Goal: Contribute content

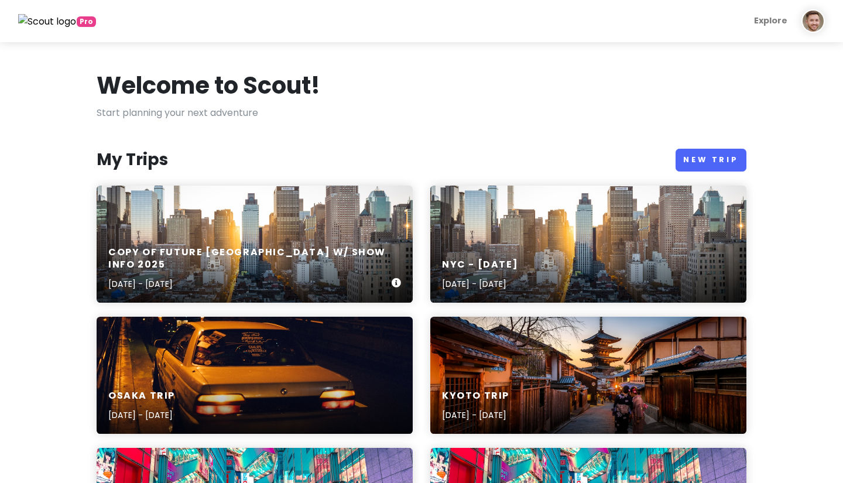
click at [234, 259] on h6 "Copy of Future [GEOGRAPHIC_DATA] w/ Show Info 2025" at bounding box center [249, 258] width 283 height 25
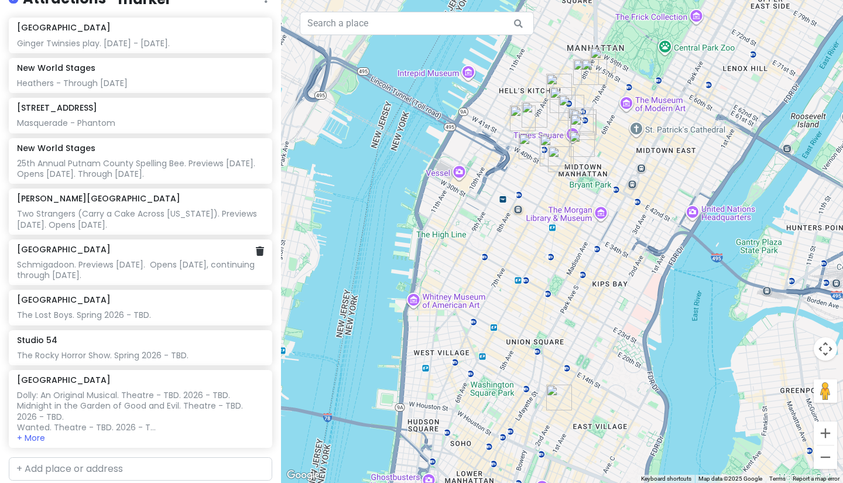
scroll to position [240, 0]
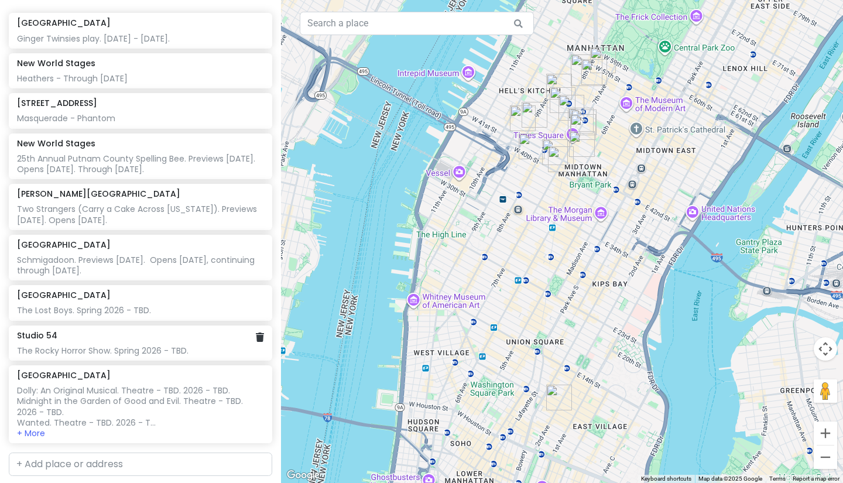
click at [135, 330] on div "Studio 54 The Rocky Horror Show. Spring 2026 - TBD." at bounding box center [140, 343] width 246 height 26
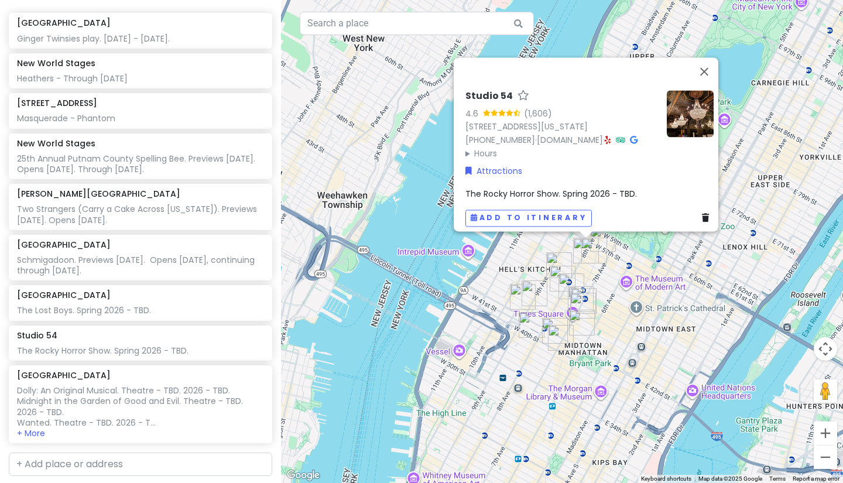
click at [575, 191] on span "The Rocky Horror Show. Spring 2026 - TBD." at bounding box center [550, 194] width 171 height 12
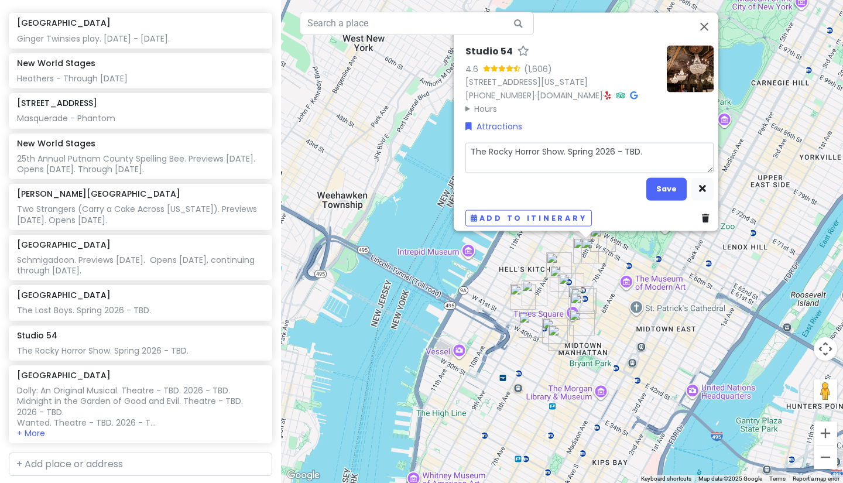
drag, startPoint x: 662, startPoint y: 141, endPoint x: 563, endPoint y: 141, distance: 98.9
click at [563, 142] on textarea "The Rocky Horror Show. Spring 2026 - TBD." at bounding box center [589, 157] width 248 height 30
type textarea "x"
type textarea "The Rocky Horror Show. P"
type textarea "x"
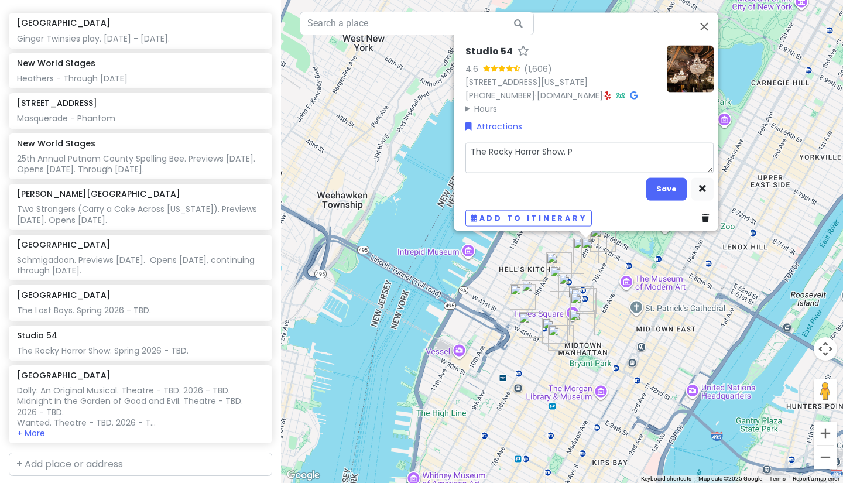
type textarea "The Rocky Horror Show. Pr"
type textarea "x"
type textarea "The Rocky Horror Show. Pre"
type textarea "x"
type textarea "The Rocky Horror Show. Prev"
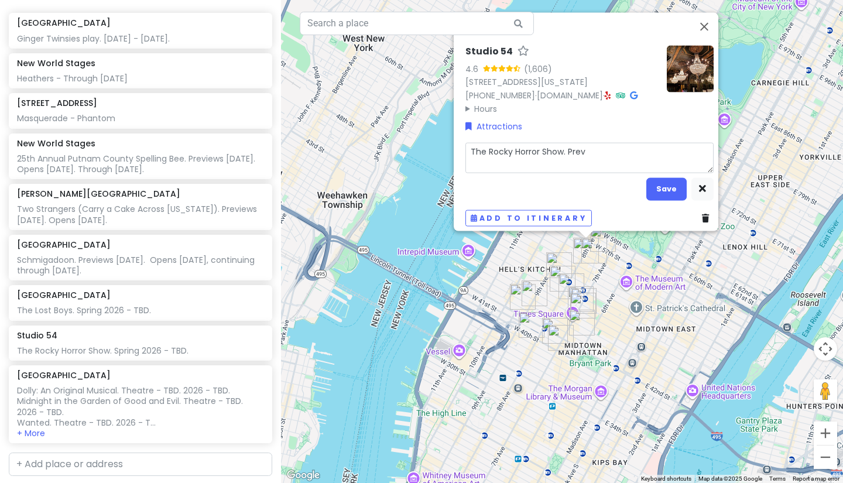
type textarea "x"
type textarea "The Rocky Horror Show. Preve"
type textarea "x"
type textarea "The Rocky Horror Show. Prevei"
type textarea "x"
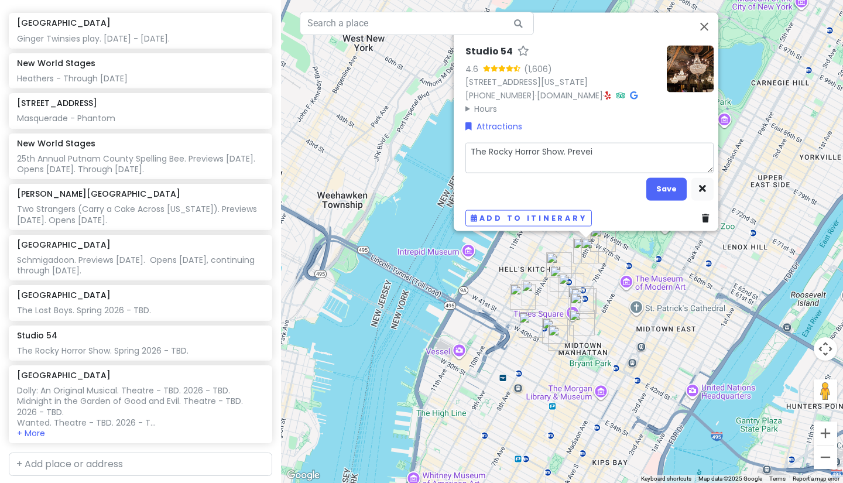
type textarea "The Rocky Horror Show. Preve"
type textarea "x"
type textarea "The Rocky Horror Show. Prev"
type textarea "x"
type textarea "The Rocky Horror Show. Previ"
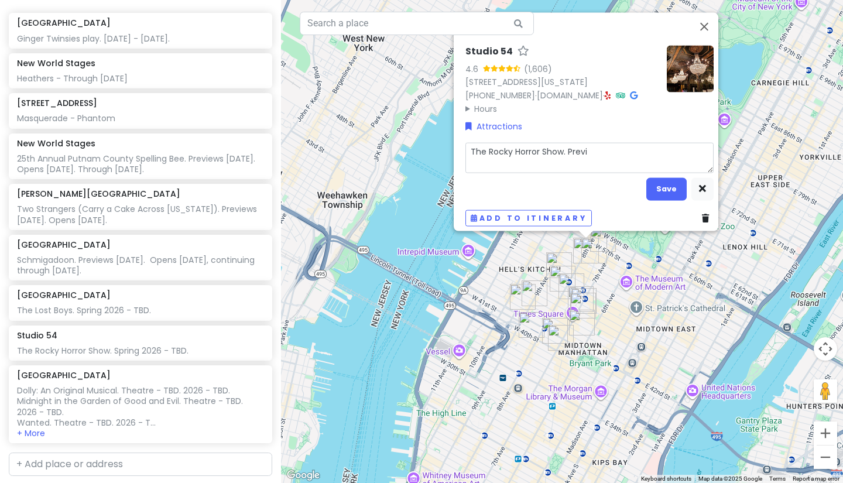
type textarea "x"
type textarea "The Rocky Horror Show. [GEOGRAPHIC_DATA]"
type textarea "x"
type textarea "The Rocky Horror Show. [GEOGRAPHIC_DATA]"
type textarea "x"
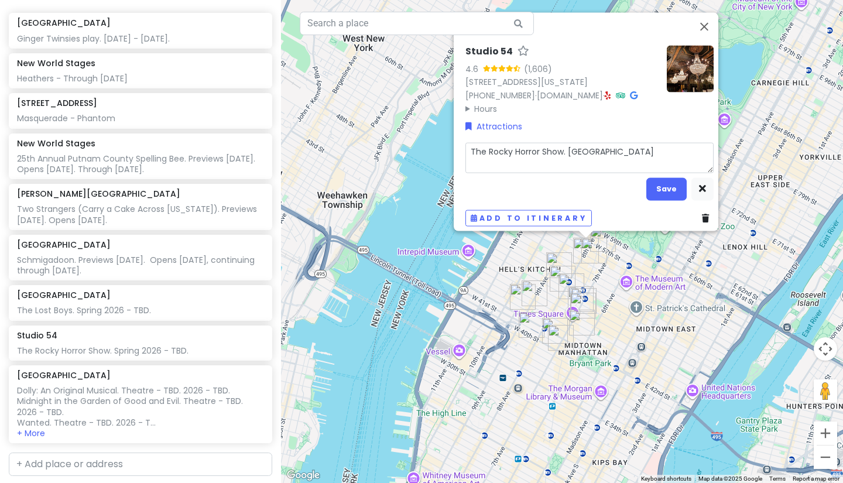
type textarea "The Rocky Horror Show. Previews"
type textarea "x"
type textarea "The Rocky Horror Show. Previews"
type textarea "x"
type textarea "The Rocky Horror Show. Previews 2"
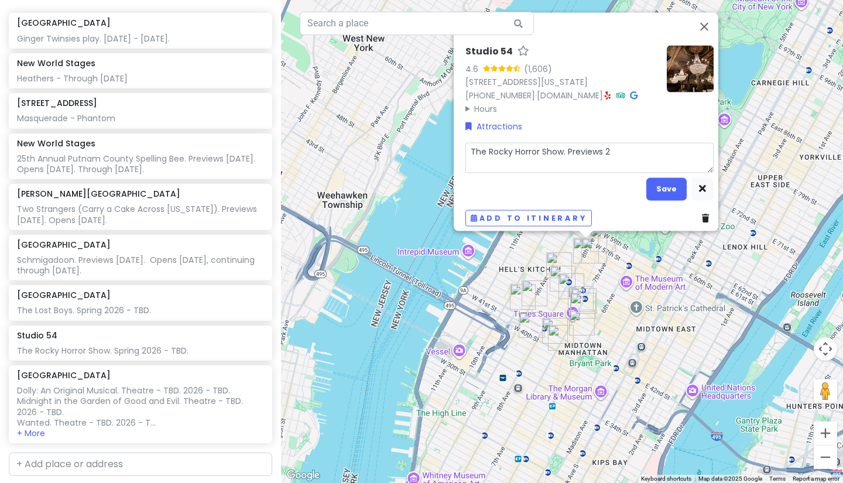
type textarea "x"
type textarea "The Rocky Horror Show. Previews 26"
type textarea "x"
type textarea "The Rocky Horror Show. Previews 26."
type textarea "x"
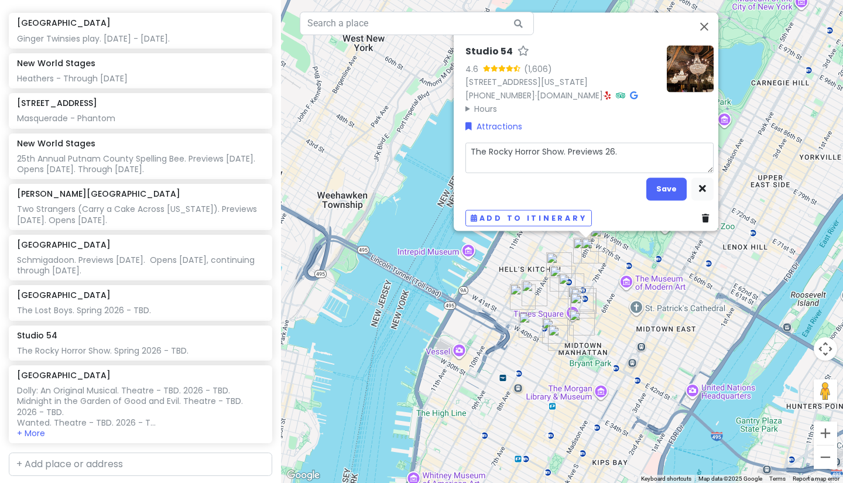
type textarea "The Rocky Horror Show. Previews 26."
type textarea "x"
type textarea "The Rocky Horror Show. Previews 26. O"
type textarea "x"
type textarea "The Rocky Horror Show. Previews 26. Op"
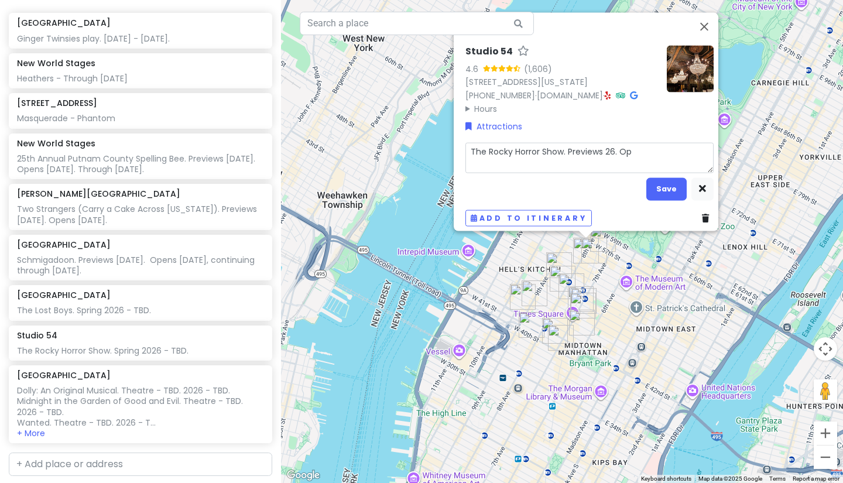
type textarea "x"
type textarea "The Rocky Horror Show. Previews 26. Ope"
type textarea "x"
type textarea "The Rocky Horror Show. Previews 26. Open"
type textarea "x"
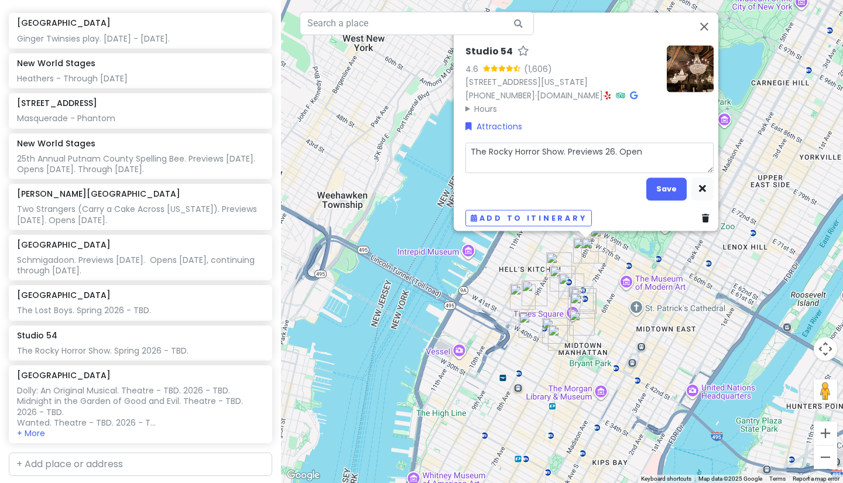
type textarea "The Rocky Horror Show. Previews 26. Opens"
type textarea "x"
type textarea "The Rocky Horror Show. Previews 26. Opens"
type textarea "x"
type textarea "The Rocky Horror Show. Previews 26. Opens A"
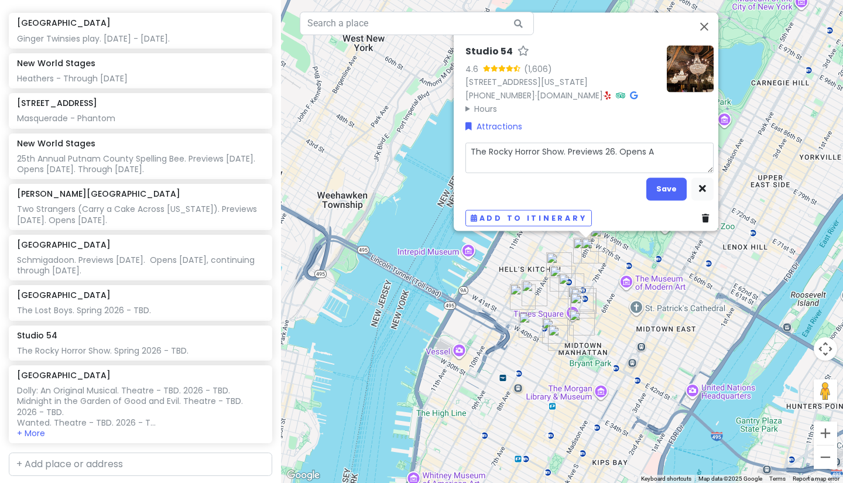
type textarea "x"
type textarea "The Rocky Horror Show. Previews 26. Opens Ap"
type textarea "x"
type textarea "The Rocky Horror Show. Previews 26. Opens Apr"
type textarea "x"
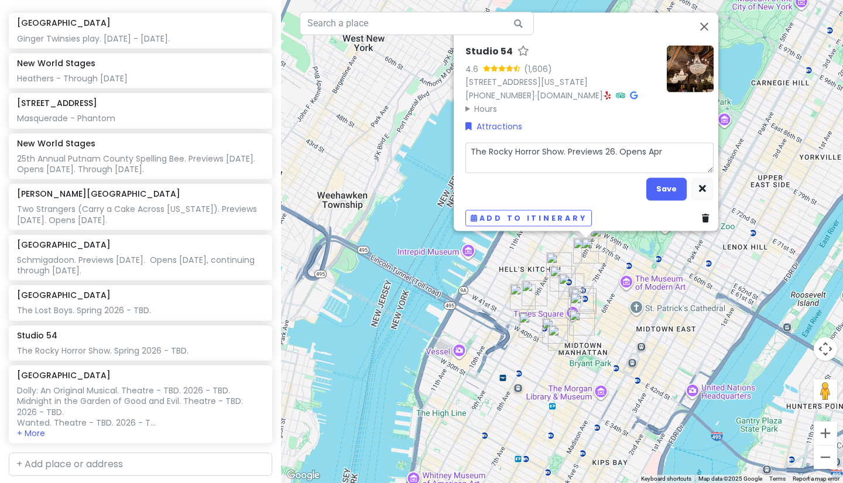
type textarea "The Rocky Horror Show. Previews 26. Opens Apri"
type textarea "x"
type textarea "The Rocky Horror Show. Previews 26. Opens April"
type textarea "x"
type textarea "The Rocky Horror Show. Previews 26. Opens April"
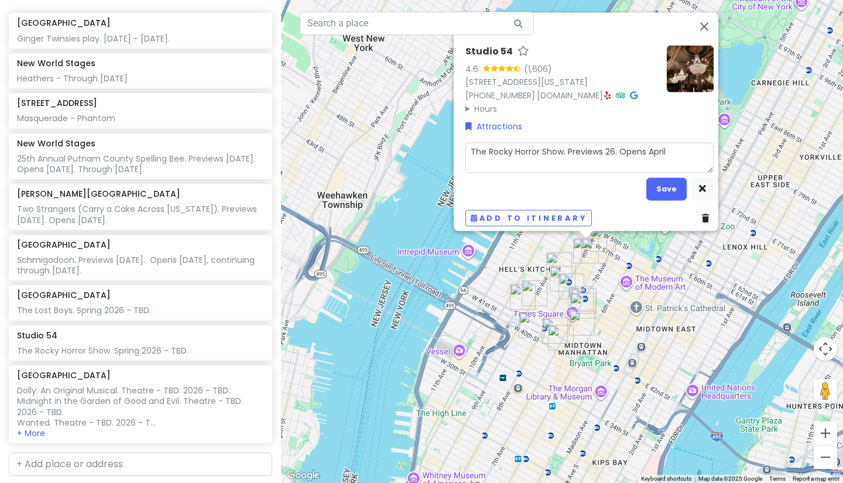
type textarea "x"
type textarea "The Rocky Horror Show. Previews 26. Opens [DATE]"
type textarea "x"
type textarea "The Rocky Horror Show. Previews 26. Opens [DATE]"
type textarea "x"
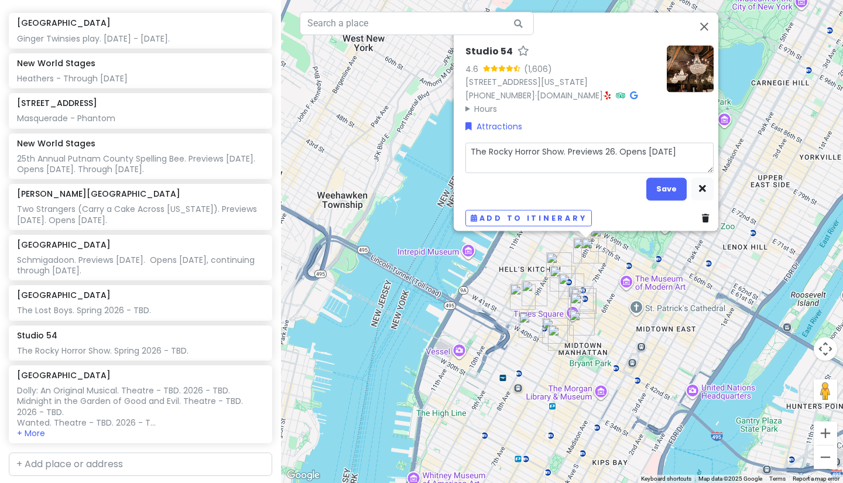
type textarea "The Rocky Horror Show. Previews 26. Opens [DATE]."
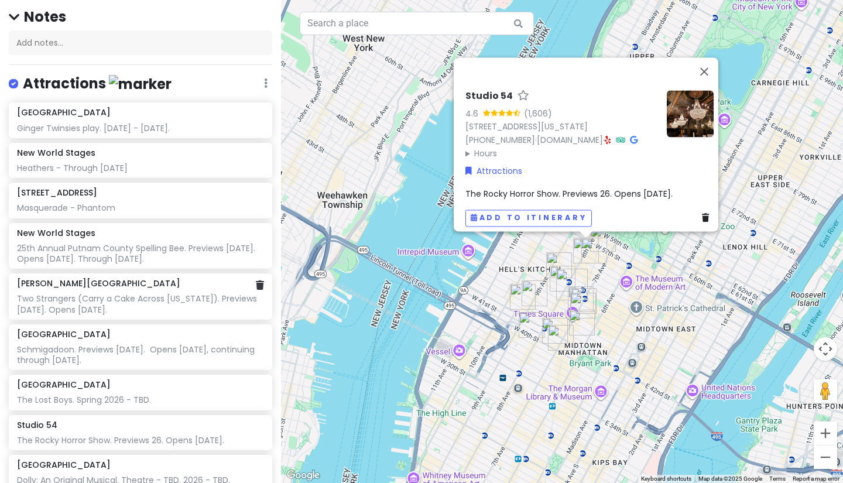
scroll to position [149, 0]
click at [166, 109] on div "Orpheum Theatre Ginger Twinsies play. [DATE] - [DATE]." at bounding box center [140, 121] width 263 height 35
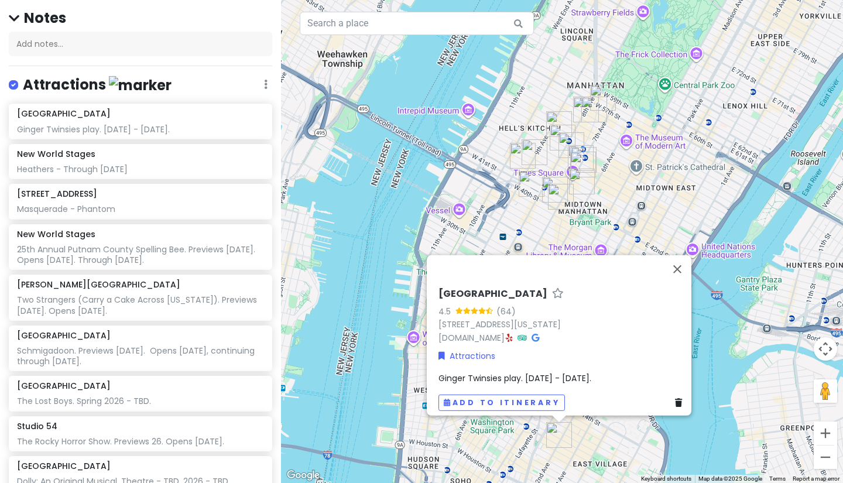
click at [547, 372] on span "Ginger Twinsies play. [DATE] - [DATE]." at bounding box center [514, 378] width 153 height 12
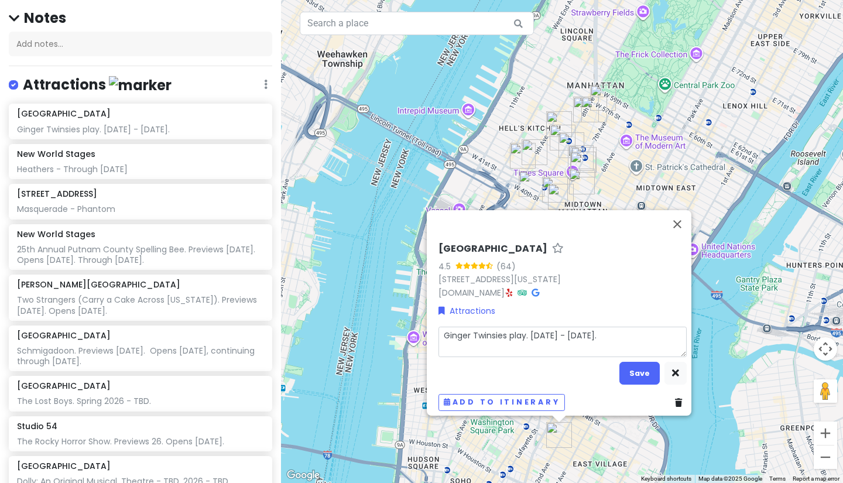
click at [606, 328] on textarea "Ginger Twinsies play. [DATE] - [DATE]." at bounding box center [562, 342] width 248 height 30
type textarea "x"
type textarea "Ginger Twinsies play. [DATE] - [DATE]."
type textarea "x"
type textarea "Ginger Twinsies play. [DATE] - [DATE]."
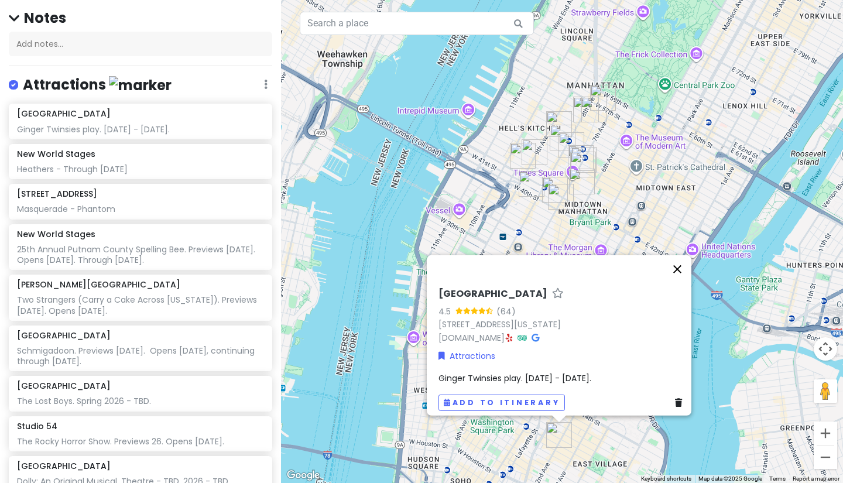
click at [679, 265] on button "Close" at bounding box center [677, 269] width 28 height 28
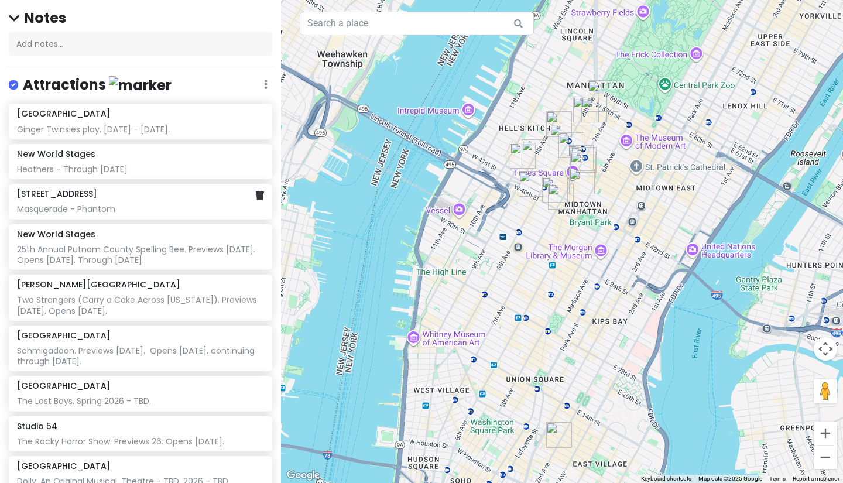
click at [93, 204] on div "Masquerade - Phantom" at bounding box center [140, 209] width 246 height 11
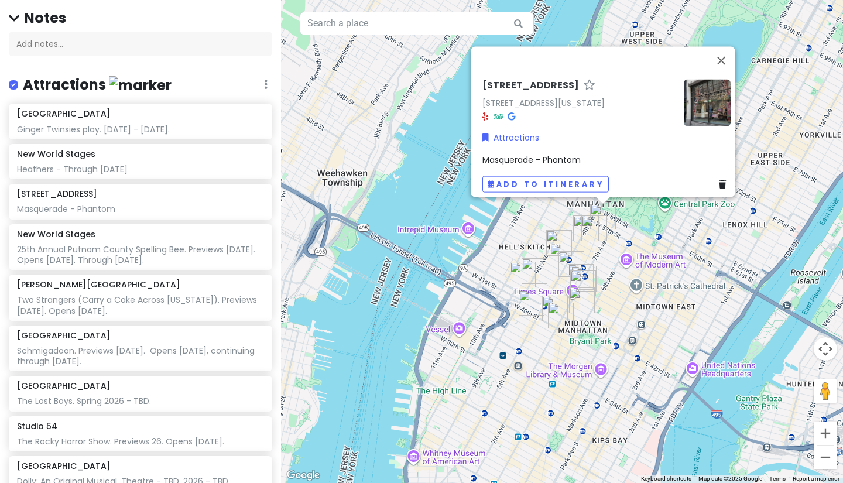
click at [582, 159] on div "Masquerade - Phantom" at bounding box center [606, 159] width 248 height 13
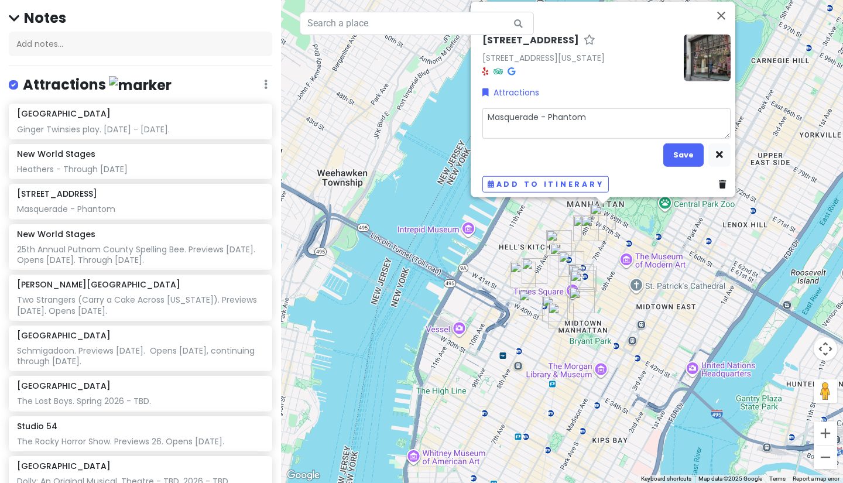
click at [600, 113] on textarea "Masquerade - Phantom" at bounding box center [606, 123] width 248 height 30
type textarea "x"
type textarea "Masquerade - Phanto"
type textarea "x"
type textarea "Masquerade - Phant"
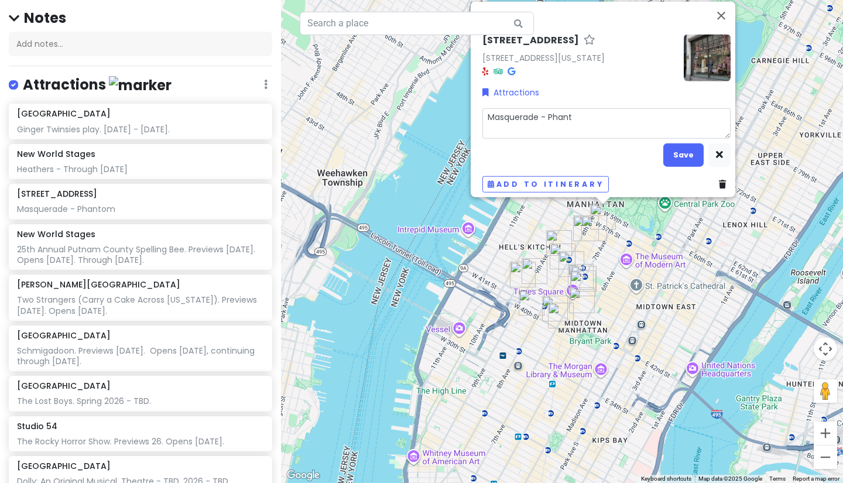
type textarea "x"
type textarea "Masquerade - [PERSON_NAME]"
type textarea "x"
type textarea "Masquerade - Pha"
type textarea "x"
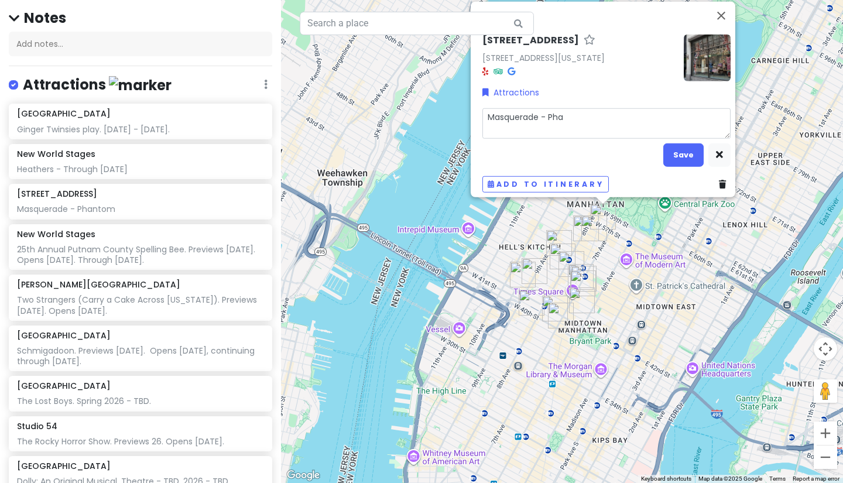
type textarea "Masquerade - Ph"
type textarea "x"
type textarea "Masquerade - P"
type textarea "x"
type textarea "Masquerade -"
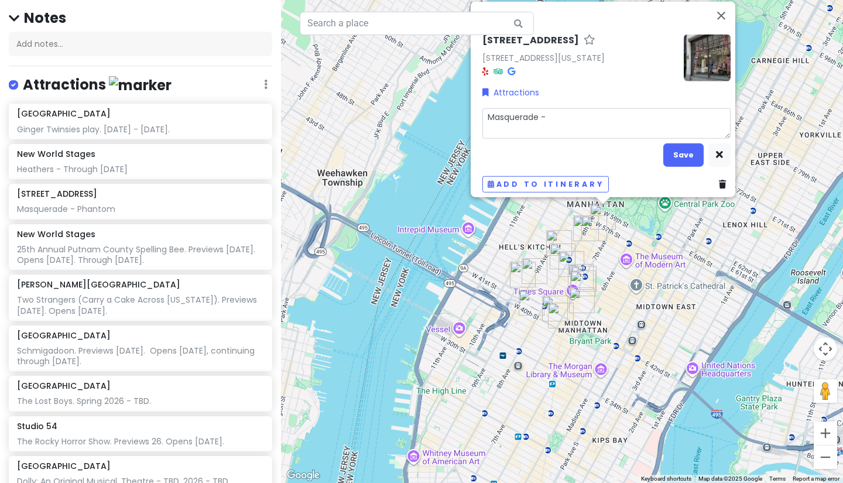
type textarea "x"
type textarea "Masquerade -"
type textarea "x"
type textarea "Masquerade"
type textarea "x"
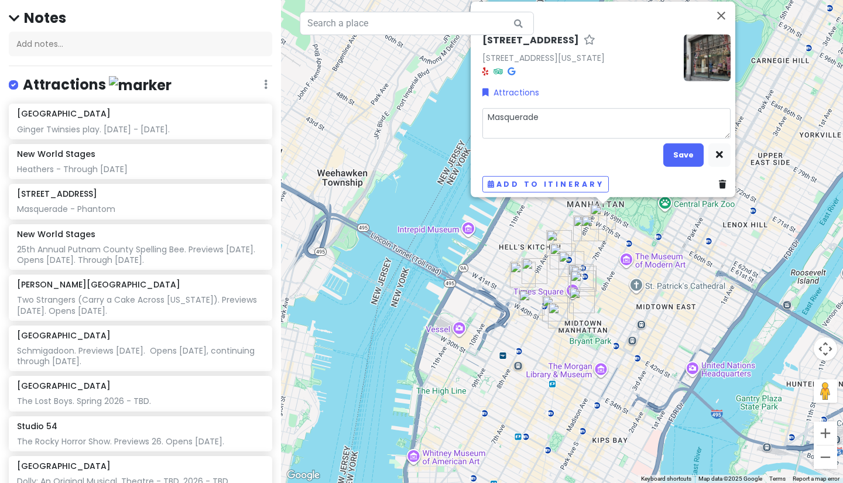
type textarea "Masquerade"
type textarea "x"
type textarea "Masquerade."
type textarea "x"
type textarea "Masquerade."
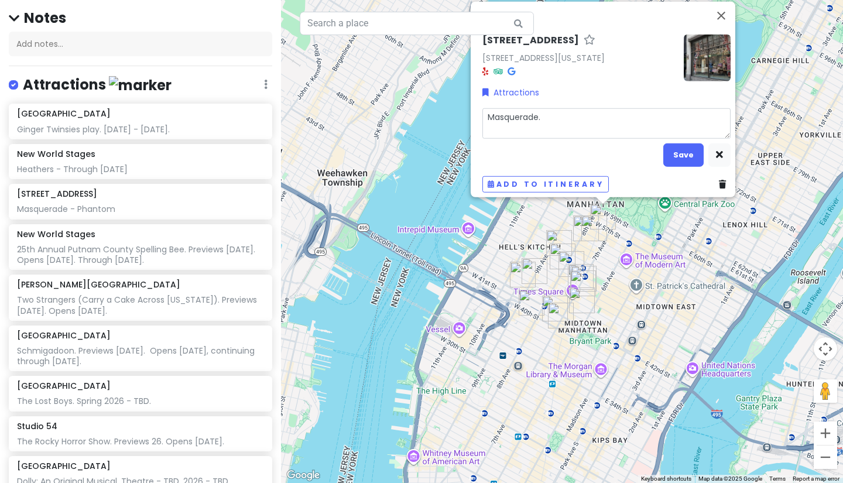
type textarea "x"
type textarea "Masquerade. T"
type textarea "x"
type textarea "Masquerade. Th"
type textarea "x"
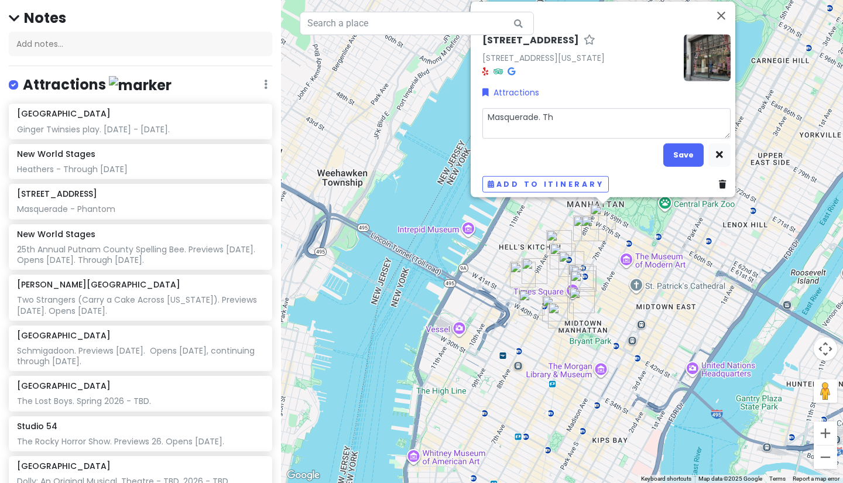
type textarea "Masquerade. Thr"
type textarea "x"
type textarea "Masquerade. Thro"
type textarea "x"
type textarea "Masquerade. [GEOGRAPHIC_DATA]"
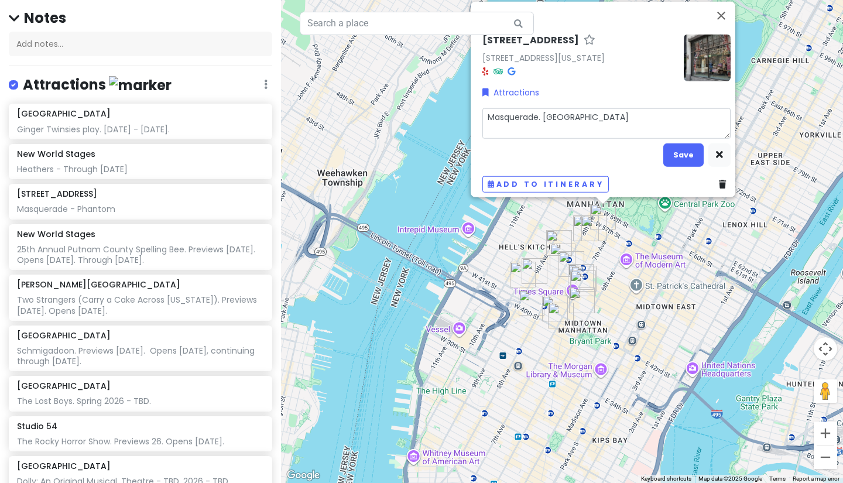
type textarea "x"
type textarea "Masquerade. [GEOGRAPHIC_DATA]"
type textarea "x"
type textarea "Masquerade. Through"
type textarea "x"
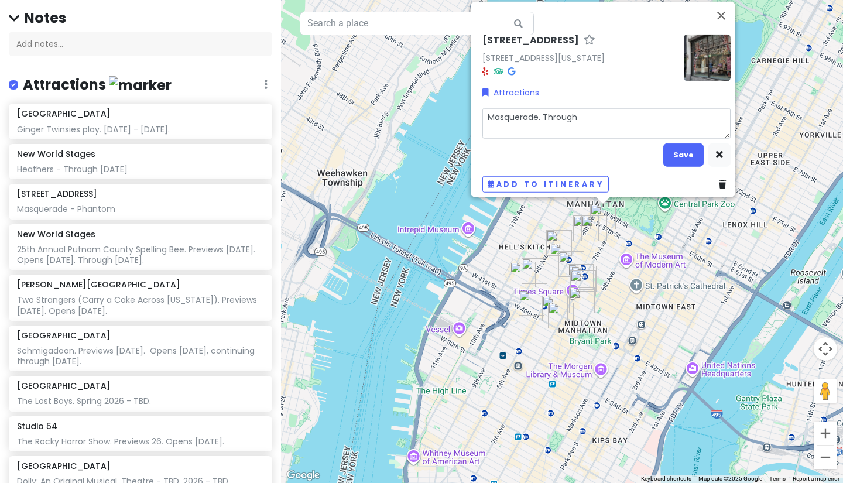
type textarea "Masquerade. Through"
type textarea "x"
type textarea "Masquerade. Through F"
type textarea "x"
type textarea "Masquerade. Through Fe"
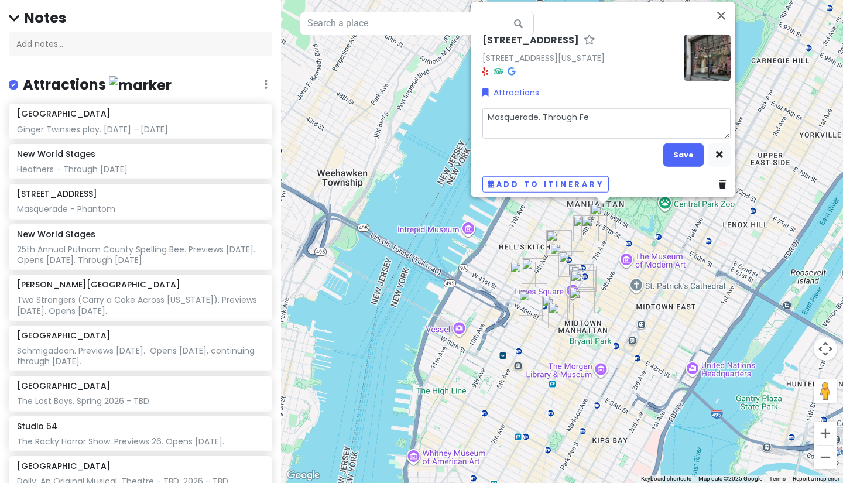
type textarea "x"
type textarea "Masquerade. Through Feb"
type textarea "x"
type textarea "Masquerade. Through Febr"
type textarea "x"
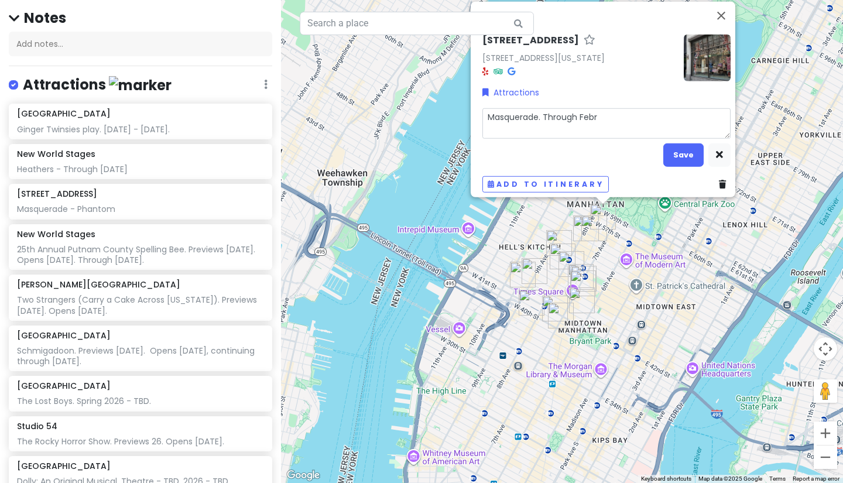
type textarea "Masquerade. Through Febru"
type textarea "x"
type textarea "Masquerade. Through Februa"
type textarea "x"
type textarea "Masquerade. Through Februar"
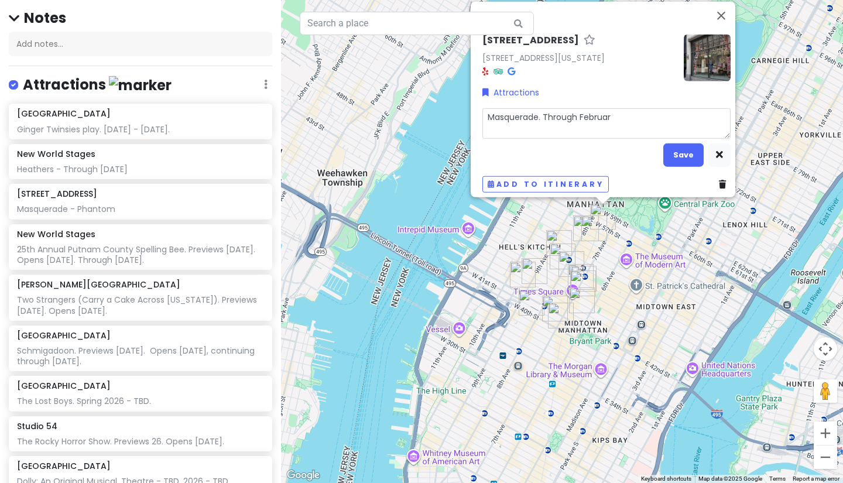
type textarea "x"
type textarea "Masquerade. Through February"
type textarea "x"
type textarea "Masquerade. Through February"
type textarea "x"
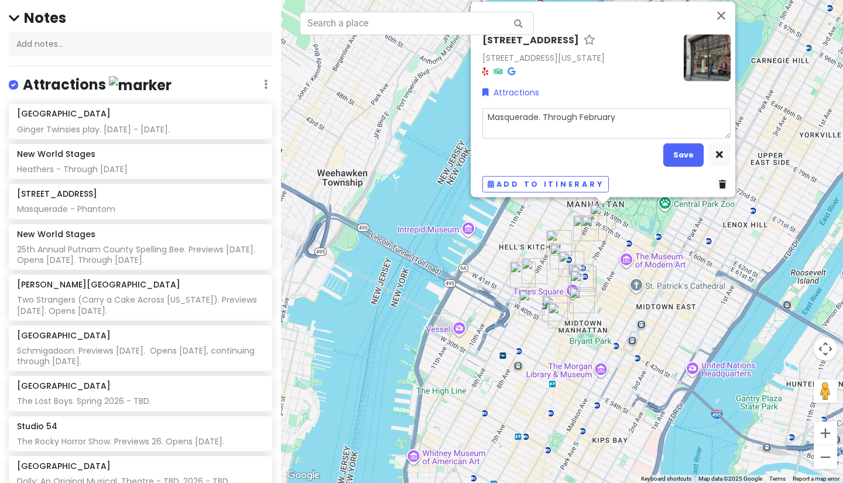
type textarea "Masquerade. Through [DATE]"
type textarea "x"
type textarea "Masquerade. Through [DATE]"
type textarea "x"
type textarea "Masquerade. Through February 202"
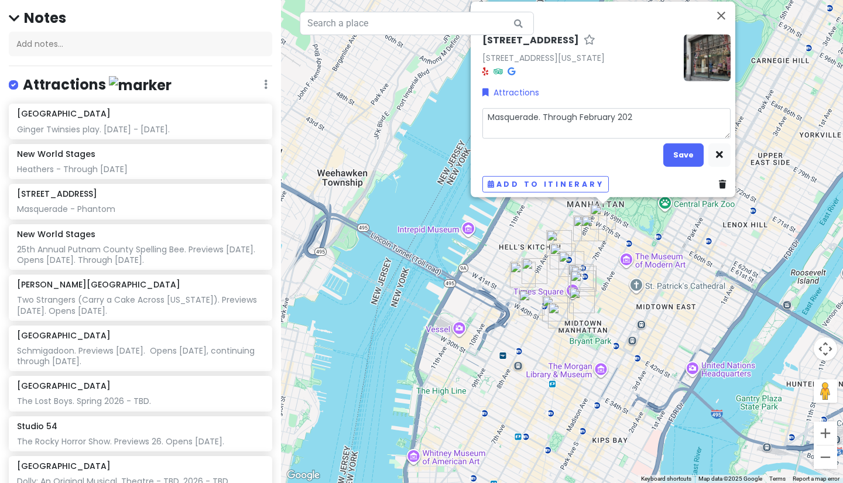
type textarea "x"
type textarea "Masquerade. Through [DATE]"
type textarea "x"
type textarea "Masquerade. Through [DATE]."
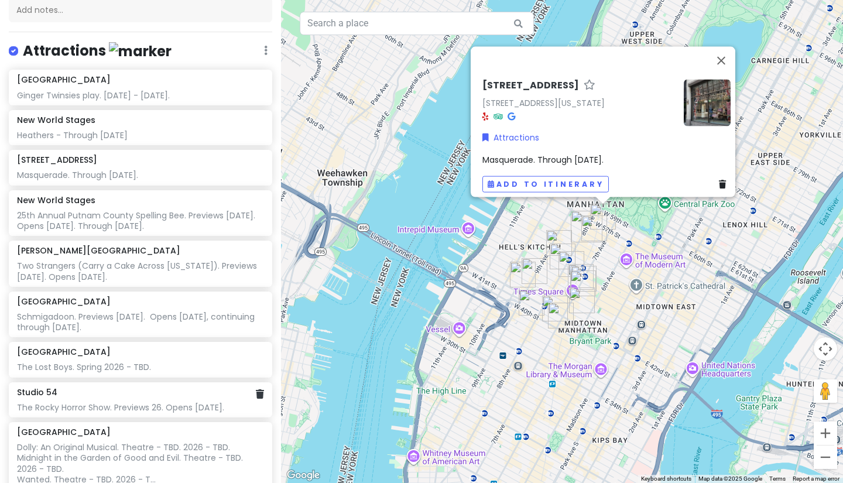
scroll to position [184, 0]
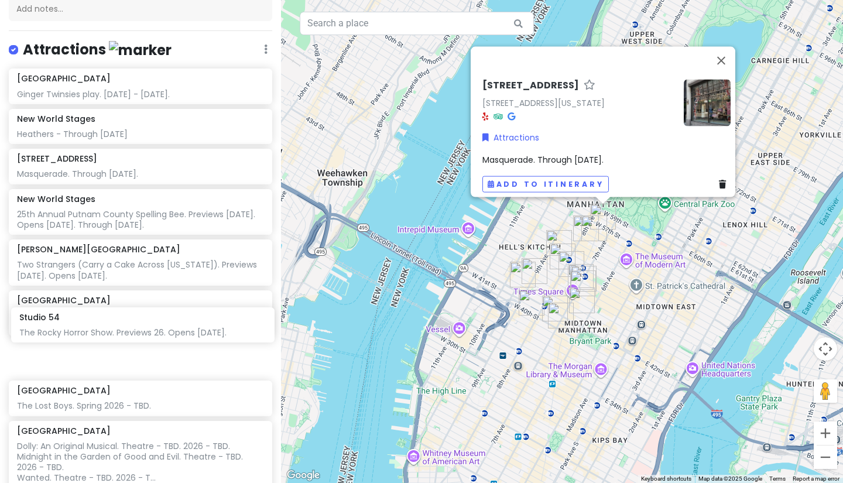
drag, startPoint x: 133, startPoint y: 370, endPoint x: 135, endPoint y: 325, distance: 45.7
click at [135, 325] on div "Orpheum Theatre Ginger Twinsies play. [DATE] - [DATE]. New World Stages Heather…" at bounding box center [140, 285] width 281 height 434
click at [139, 335] on div "The Rocky Horror Show. Previews 26. Opens [DATE]." at bounding box center [140, 337] width 246 height 11
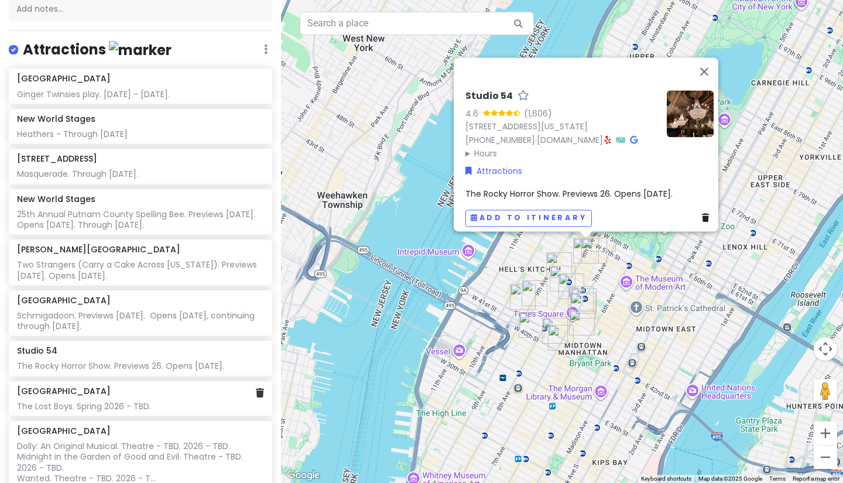
click at [590, 188] on span "The Rocky Horror Show. Previews 26. Opens [DATE]." at bounding box center [568, 194] width 207 height 12
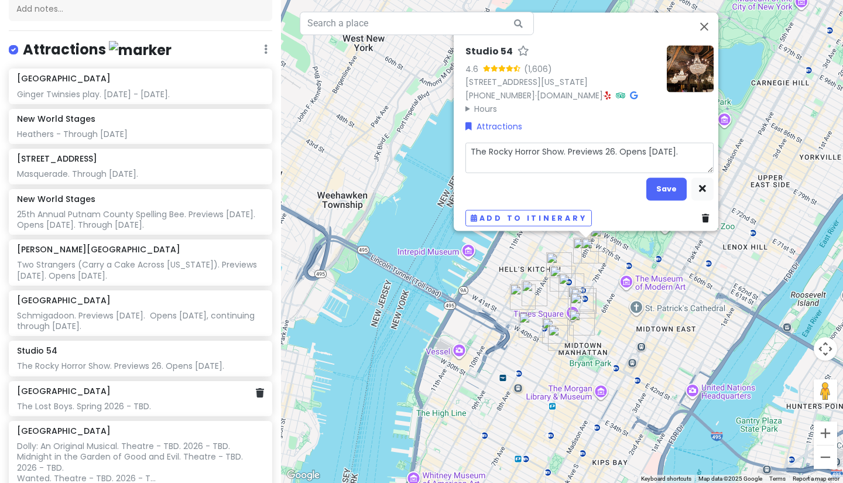
click at [601, 147] on textarea "The Rocky Horror Show. Previews 26. Opens [DATE]." at bounding box center [589, 157] width 248 height 30
type textarea "x"
type textarea "The Rocky Horror Show. Previews M26. Opens [DATE]."
type textarea "x"
type textarea "The Rocky Horror Show. Previews Ma26. Opens [DATE]."
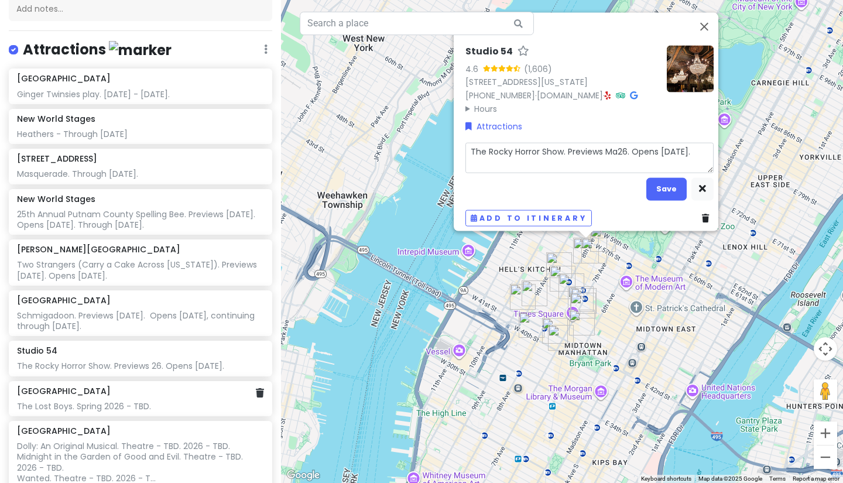
type textarea "x"
type textarea "The Rocky Horror Show. Previews [DATE]. Opens [DATE]."
type textarea "x"
type textarea "The Rocky Horror Show. Previews Marc26. Opens [DATE]."
type textarea "x"
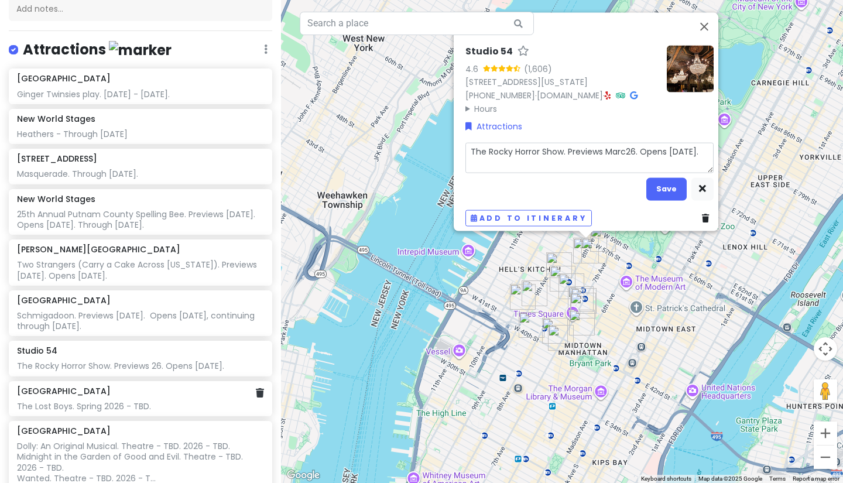
type textarea "The Rocky Horror Show. Previews [DATE]. Opens [DATE]."
type textarea "x"
type textarea "The Rocky Horror Show. Previews [DATE]. Opens [DATE]."
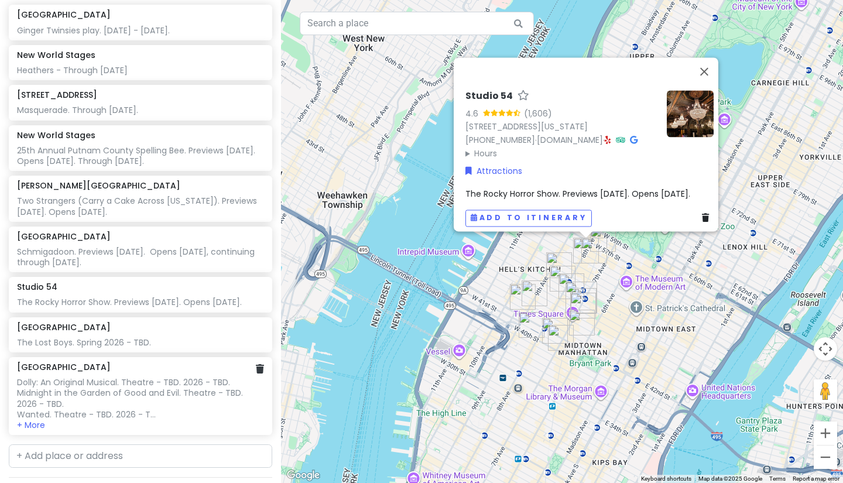
scroll to position [275, 0]
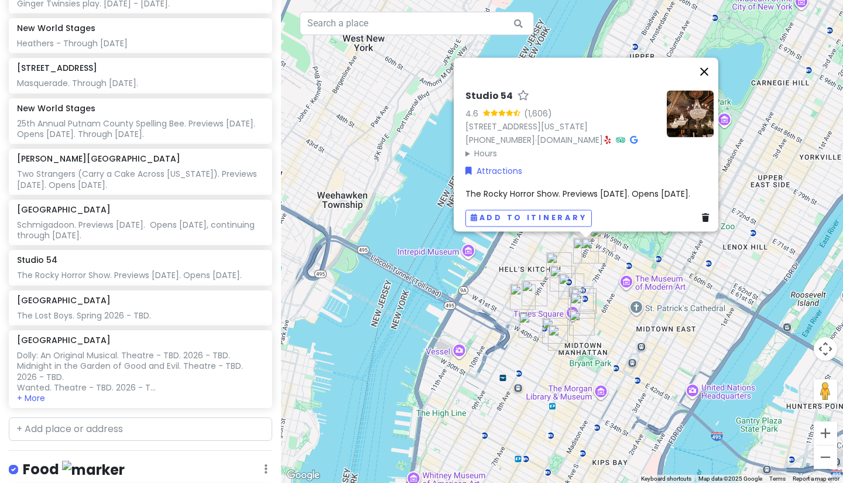
click at [712, 57] on button "Close" at bounding box center [704, 71] width 28 height 28
